Goal: Use online tool/utility: Utilize a website feature to perform a specific function

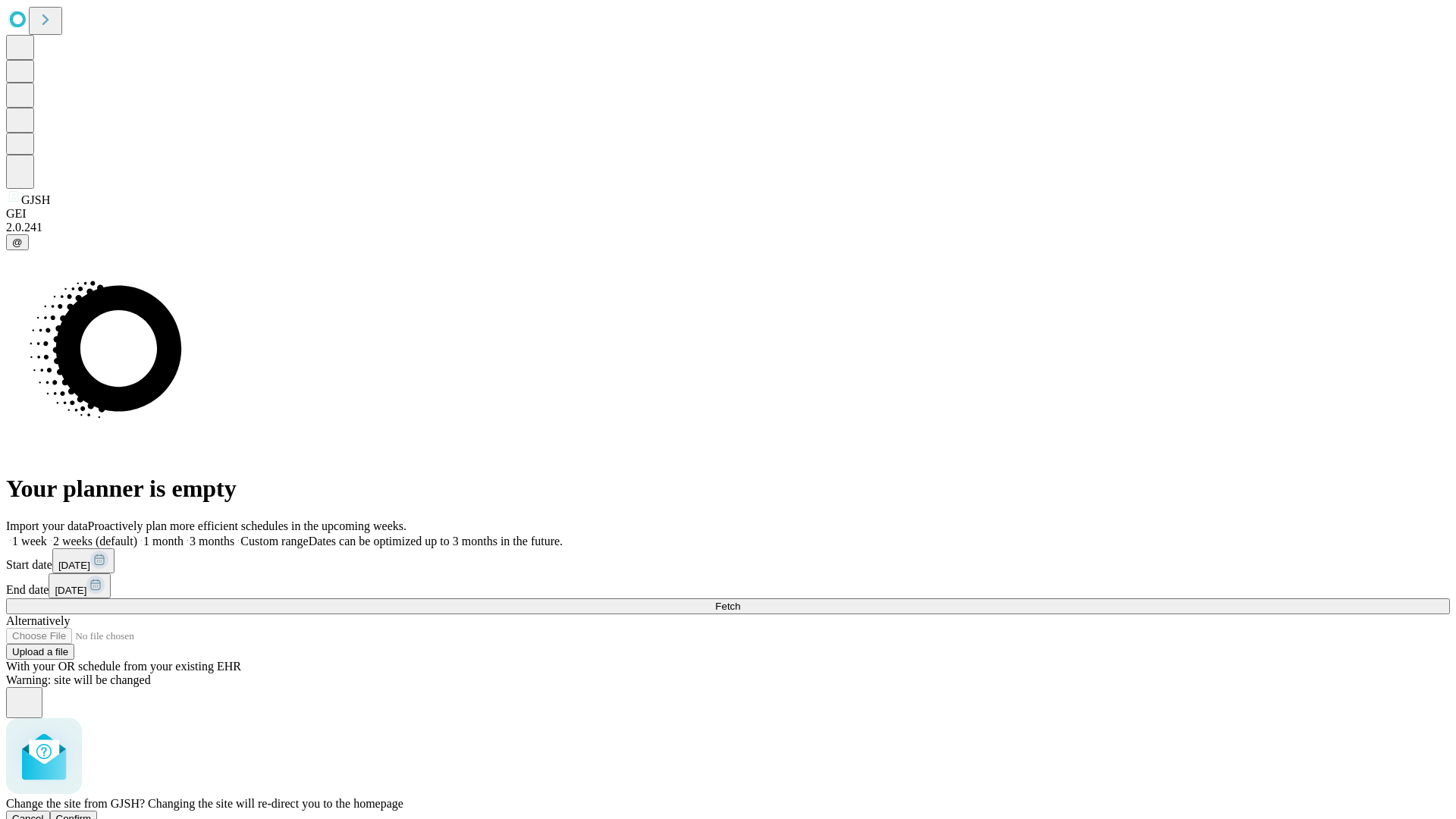
click at [92, 812] on span "Confirm" at bounding box center [73, 818] width 35 height 12
click at [47, 535] on label "1 week" at bounding box center [26, 541] width 41 height 13
click at [740, 600] on span "Fetch" at bounding box center [727, 606] width 25 height 12
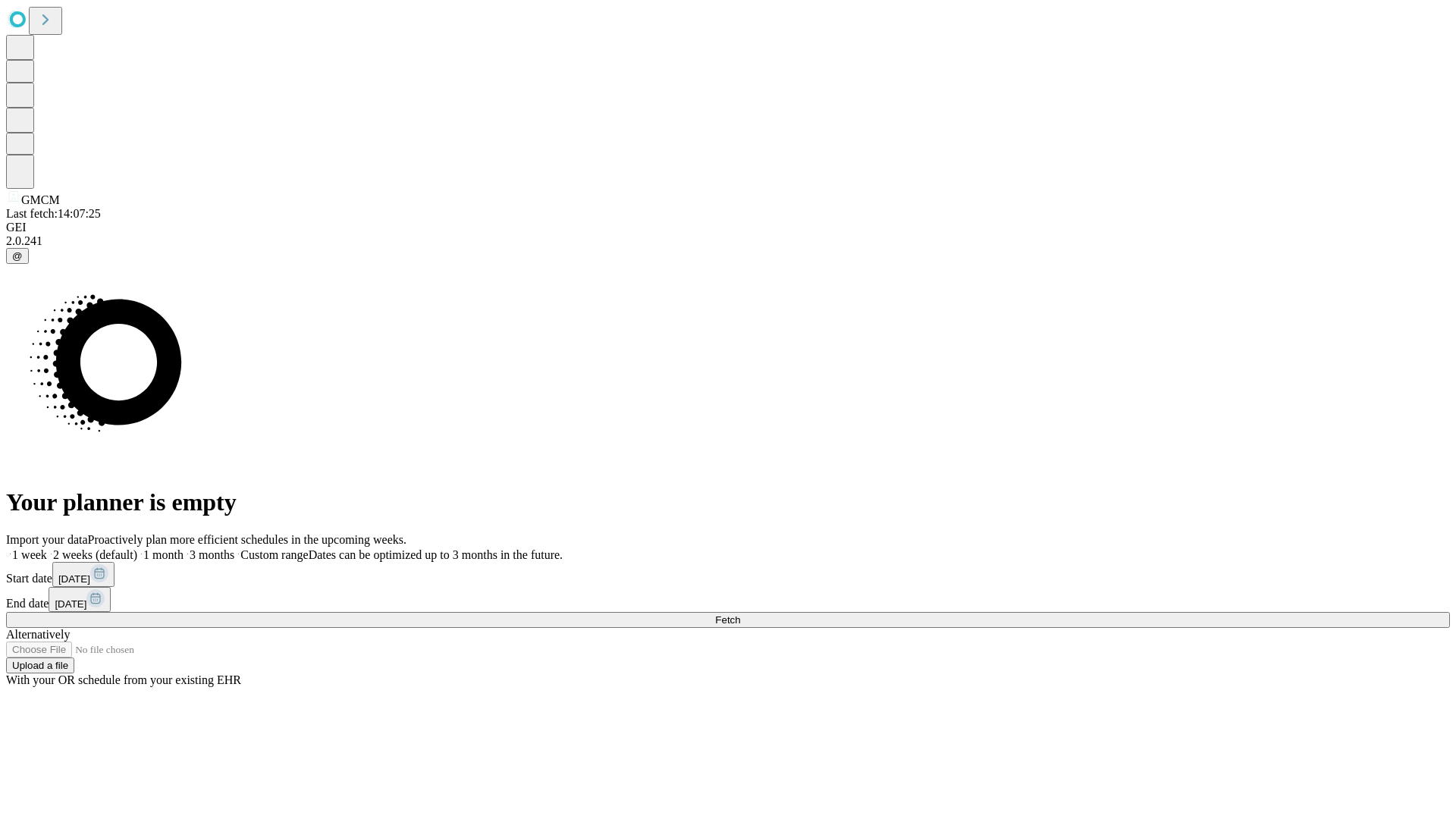
click at [740, 614] on span "Fetch" at bounding box center [727, 619] width 25 height 12
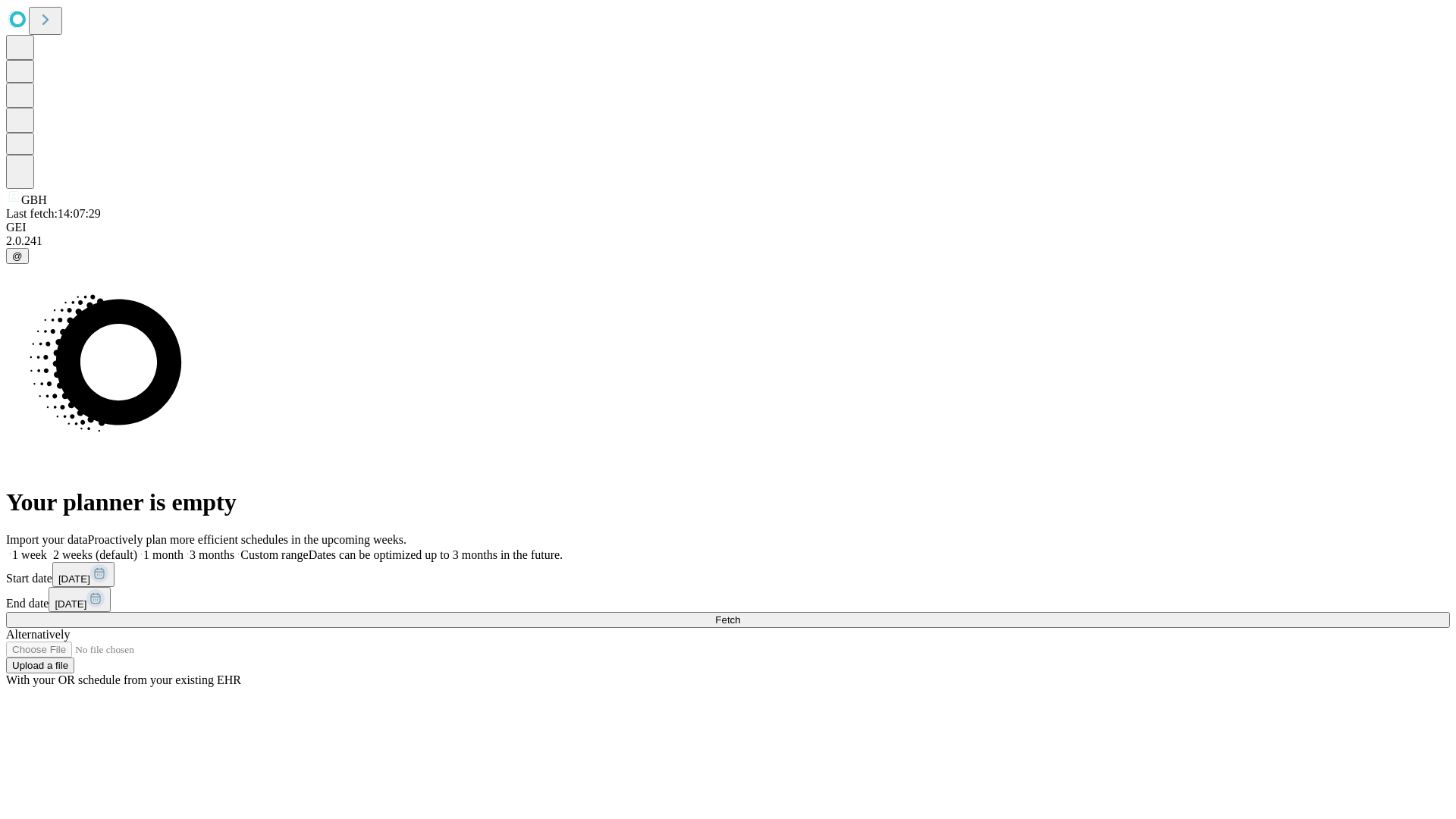
click at [740, 614] on span "Fetch" at bounding box center [727, 619] width 25 height 12
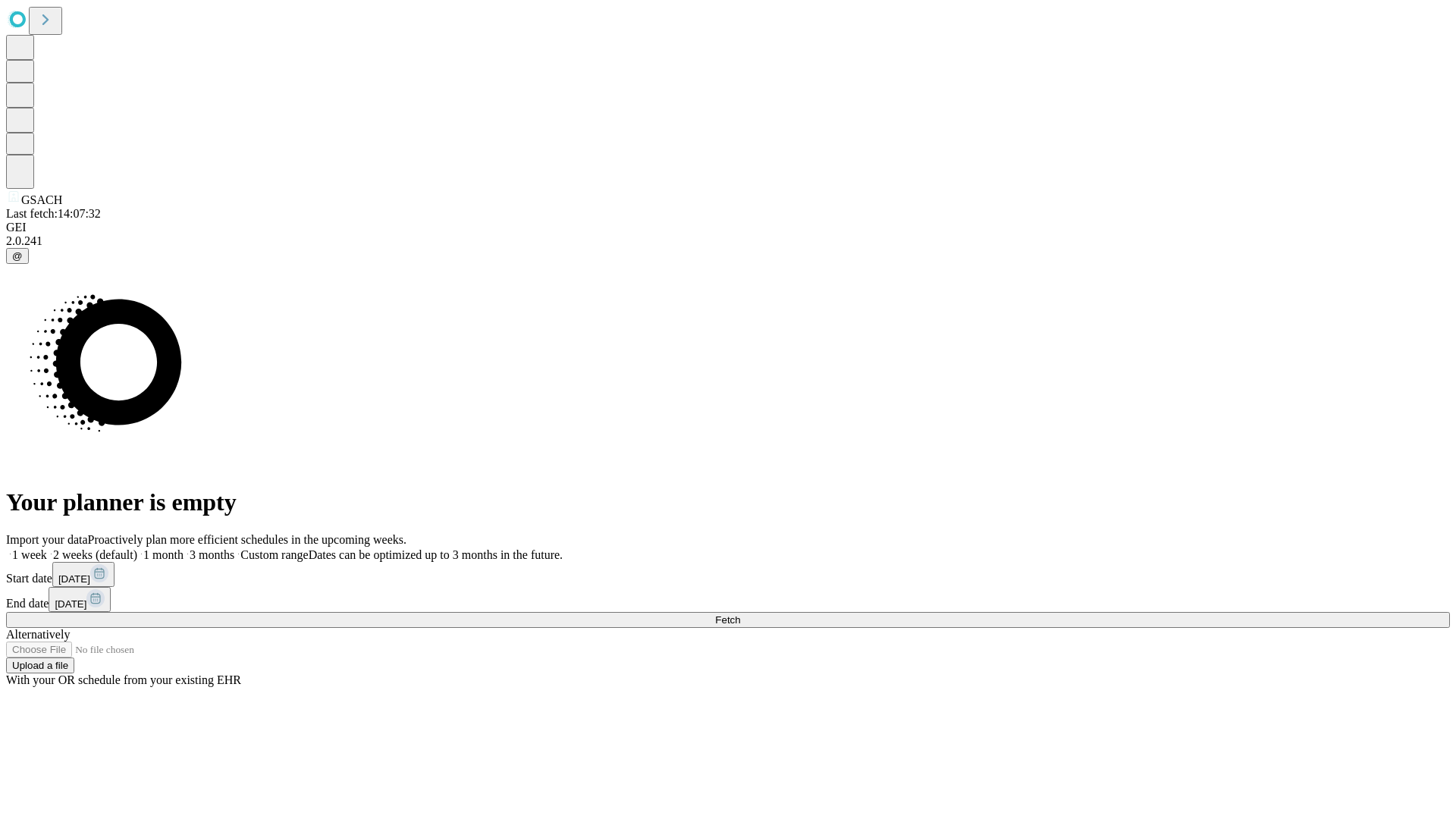
click at [47, 548] on label "1 week" at bounding box center [26, 554] width 41 height 13
click at [740, 614] on span "Fetch" at bounding box center [727, 619] width 25 height 12
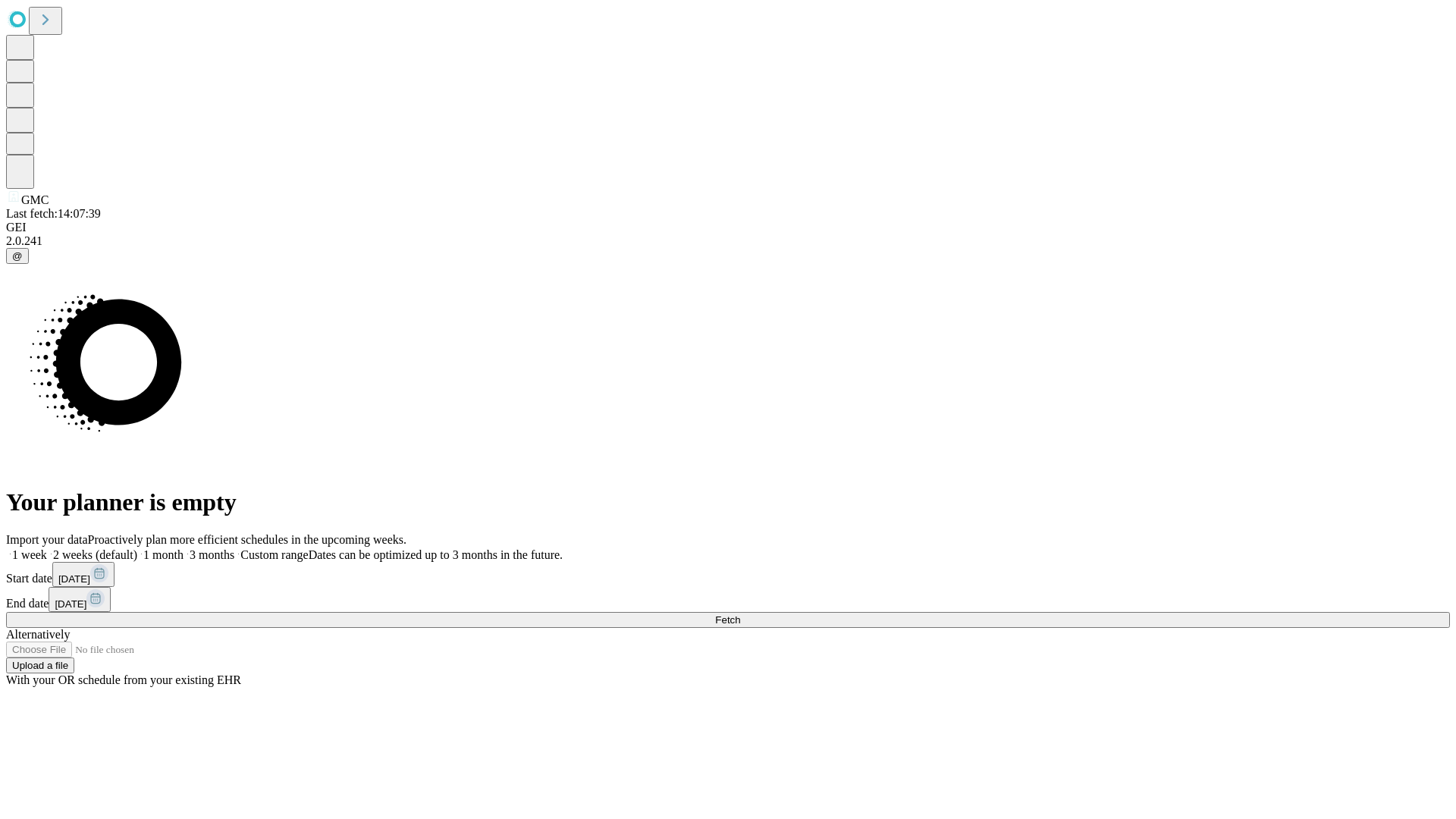
click at [740, 614] on span "Fetch" at bounding box center [727, 619] width 25 height 12
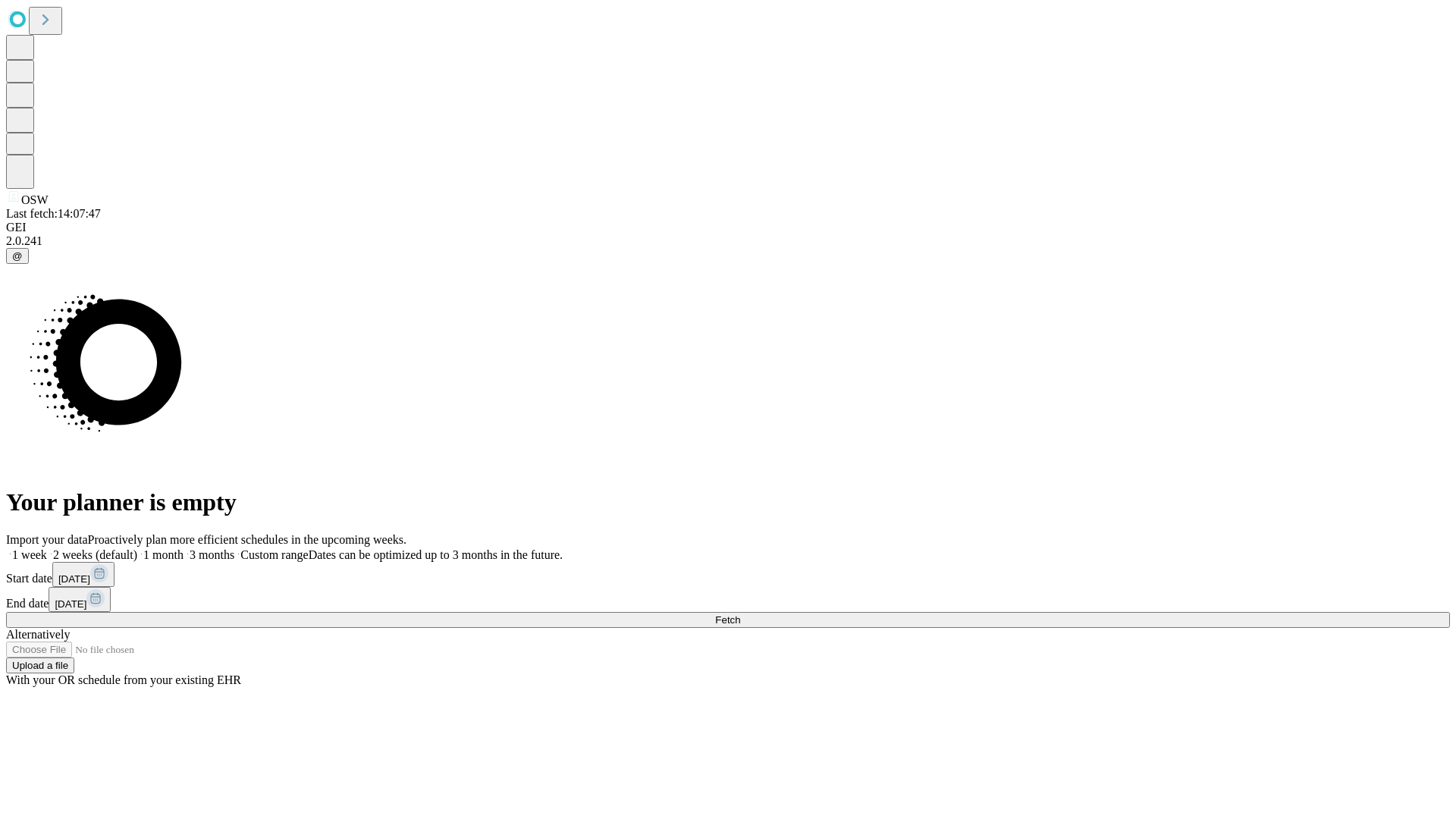
click at [47, 548] on label "1 week" at bounding box center [26, 554] width 41 height 13
click at [740, 614] on span "Fetch" at bounding box center [727, 619] width 25 height 12
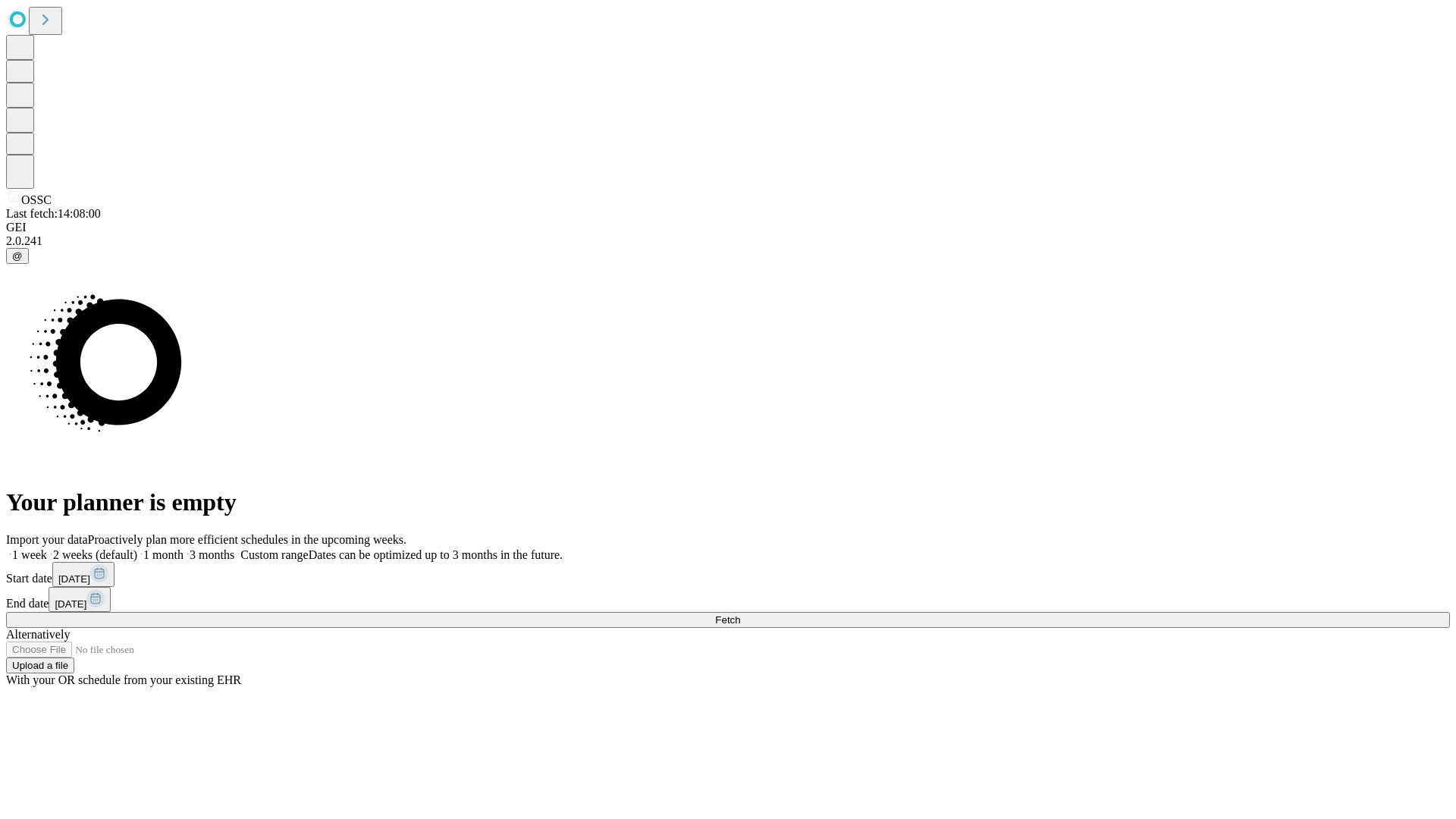
click at [47, 548] on label "1 week" at bounding box center [26, 554] width 41 height 13
click at [740, 614] on span "Fetch" at bounding box center [727, 619] width 25 height 12
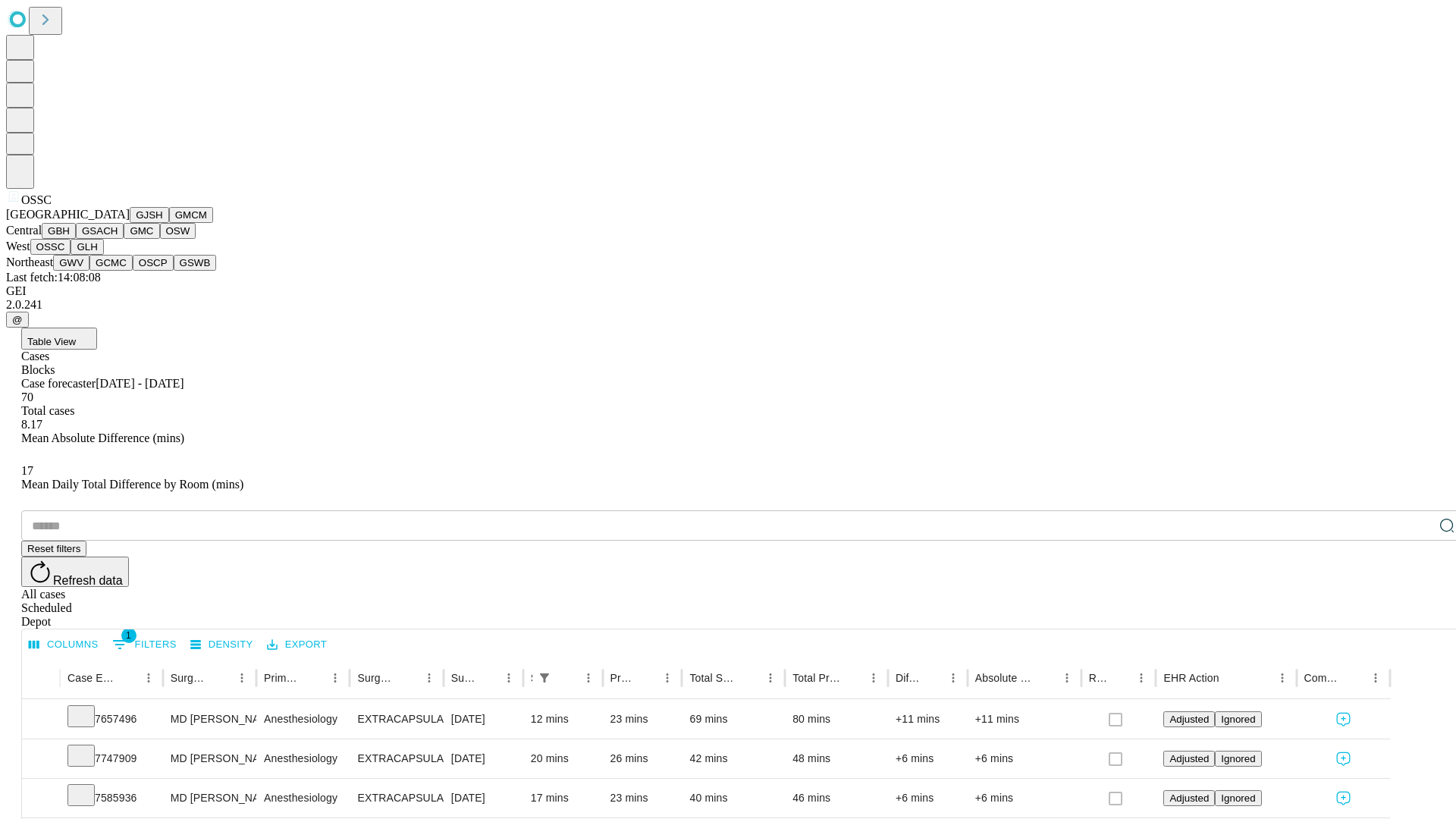
click at [103, 255] on button "GLH" at bounding box center [87, 246] width 33 height 16
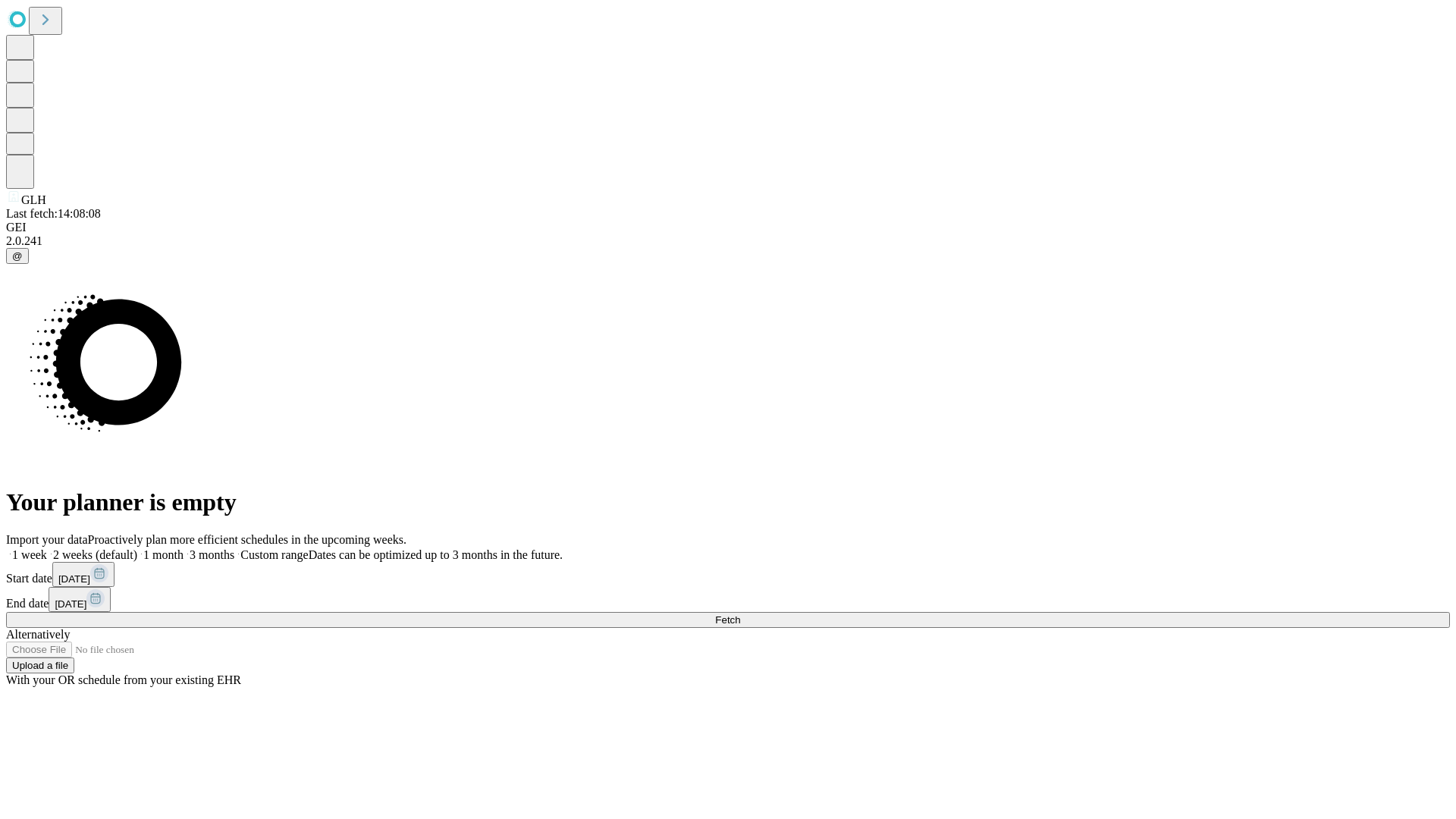
click at [47, 548] on label "1 week" at bounding box center [26, 554] width 41 height 13
click at [740, 614] on span "Fetch" at bounding box center [727, 619] width 25 height 12
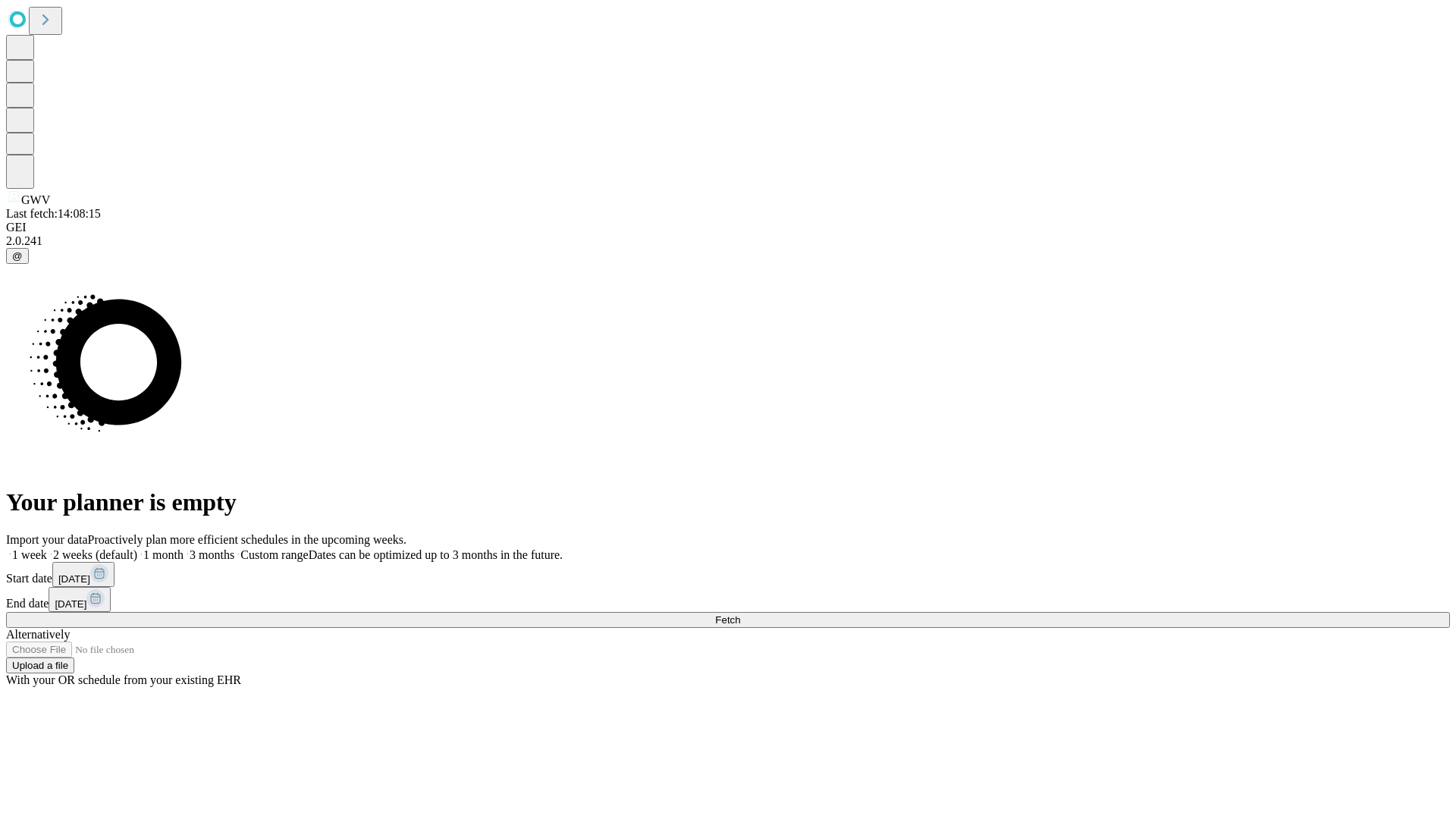
click at [47, 548] on label "1 week" at bounding box center [26, 554] width 41 height 13
click at [740, 614] on span "Fetch" at bounding box center [727, 619] width 25 height 12
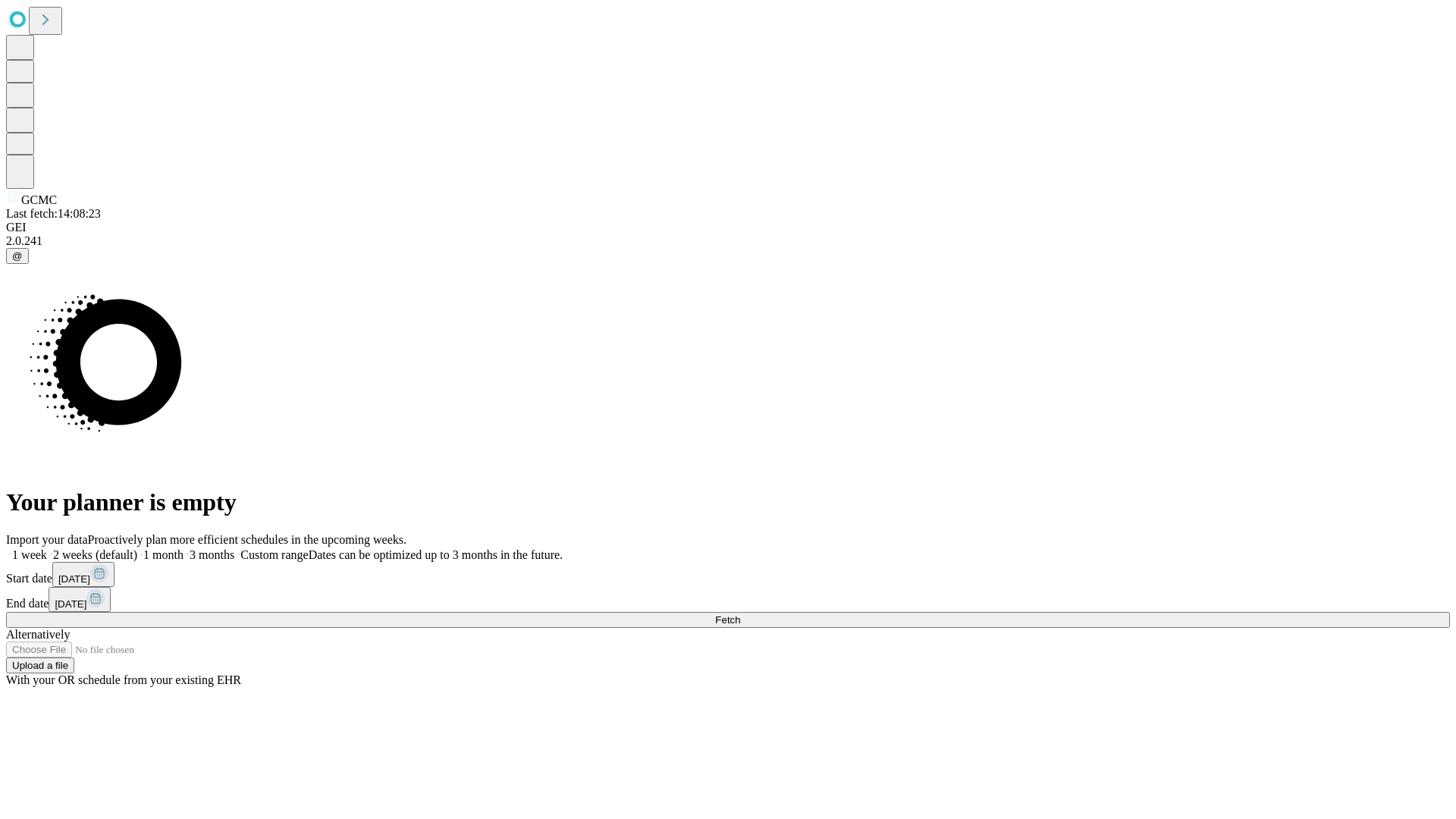
click at [47, 548] on label "1 week" at bounding box center [26, 554] width 41 height 13
click at [740, 614] on span "Fetch" at bounding box center [727, 619] width 25 height 12
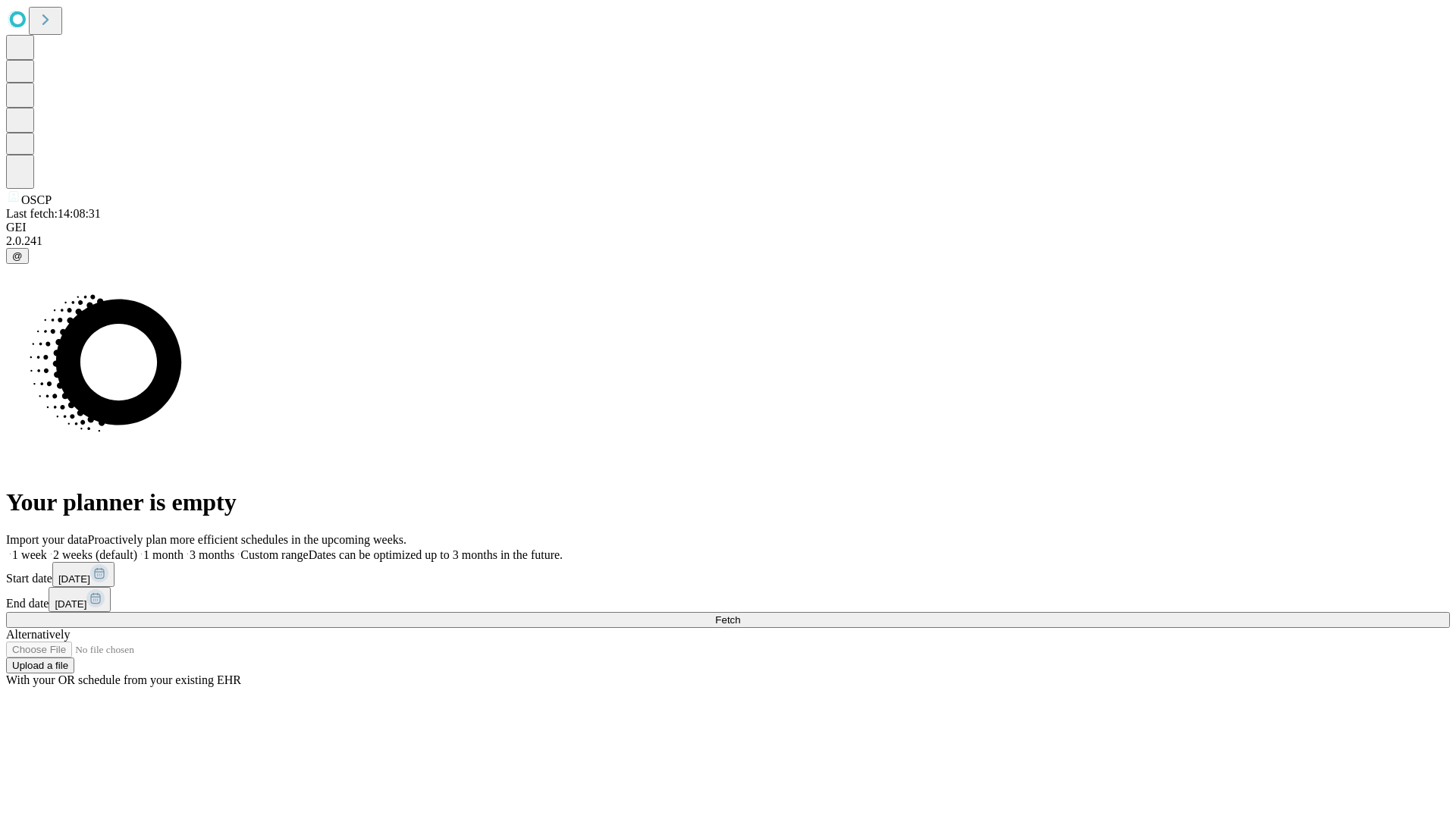
click at [47, 548] on label "1 week" at bounding box center [26, 554] width 41 height 13
click at [740, 614] on span "Fetch" at bounding box center [727, 619] width 25 height 12
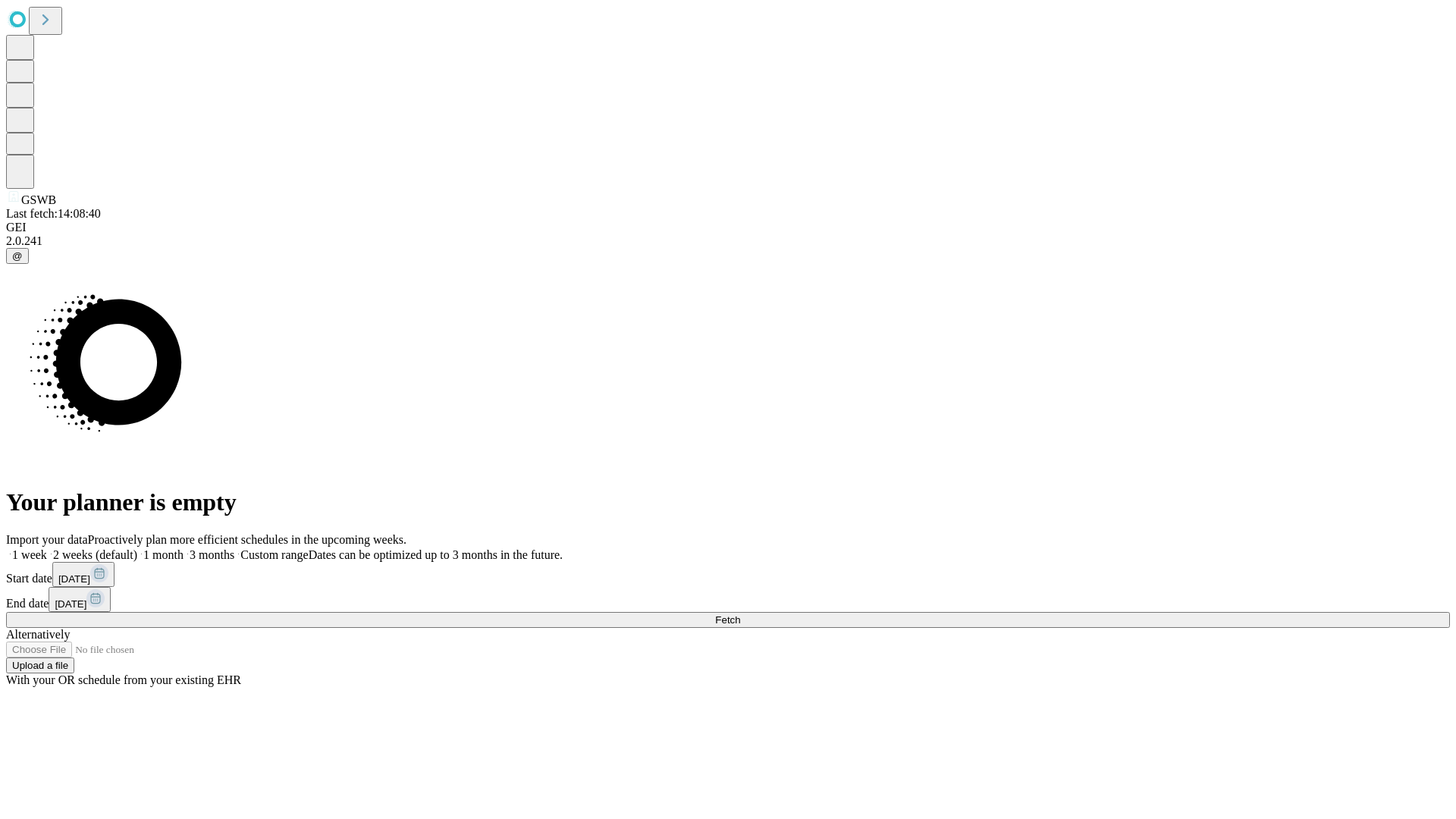
click at [47, 548] on label "1 week" at bounding box center [26, 554] width 41 height 13
click at [740, 614] on span "Fetch" at bounding box center [727, 619] width 25 height 12
